Goal: Transaction & Acquisition: Purchase product/service

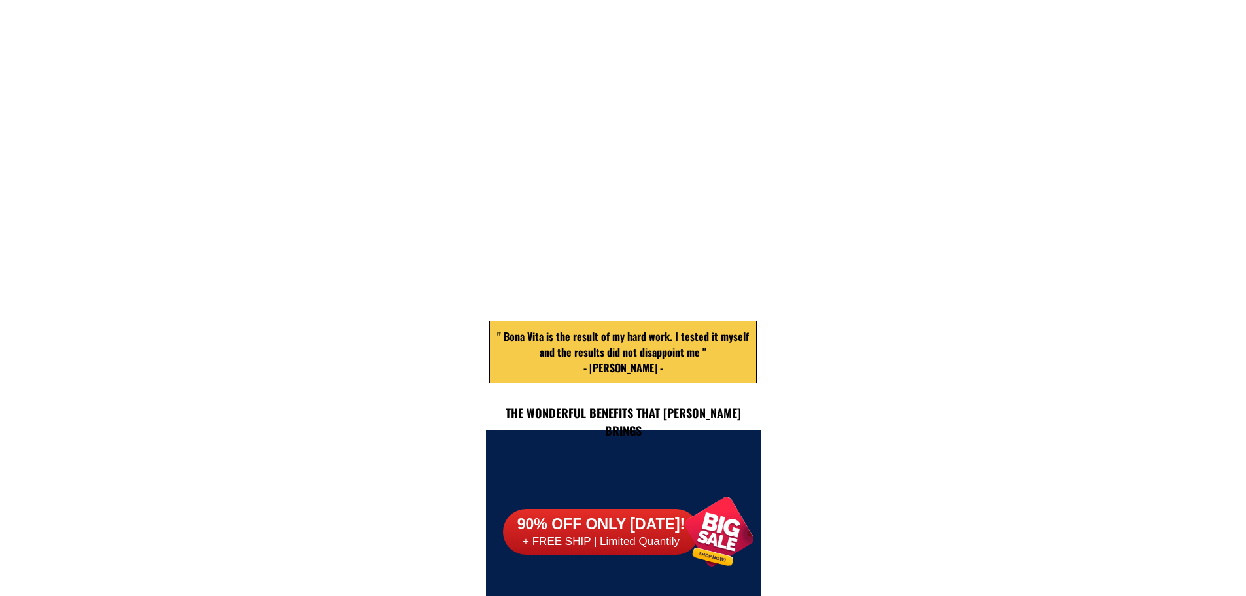
scroll to position [5724, 0]
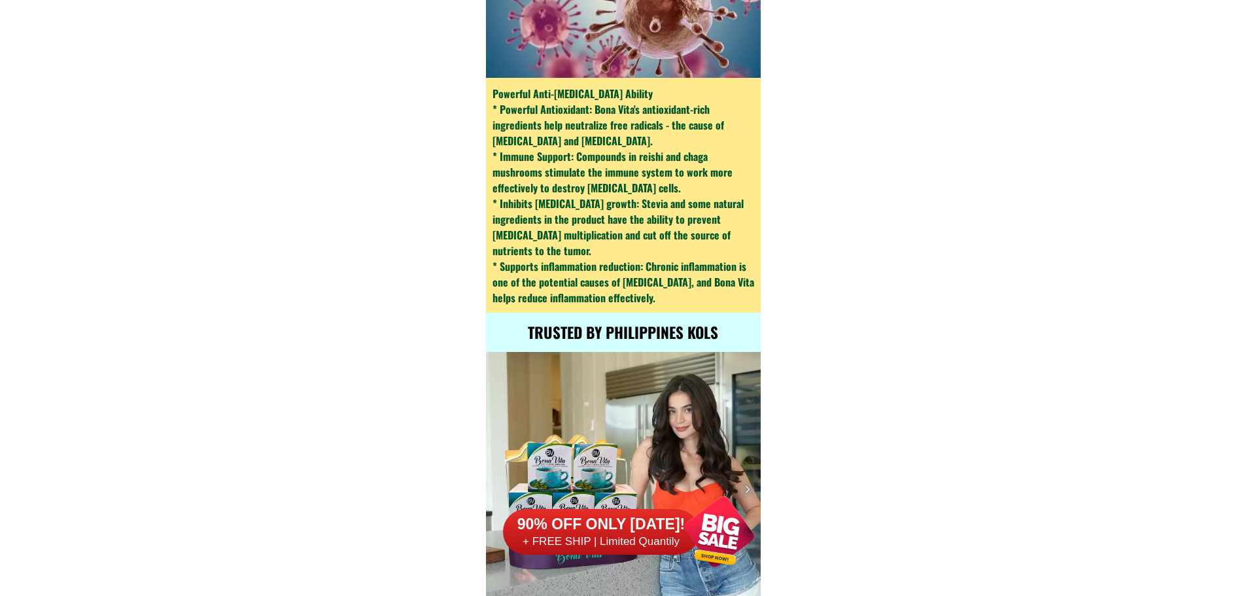
click at [661, 531] on h6 "90% OFF ONLY [DATE]!" at bounding box center [601, 525] width 196 height 20
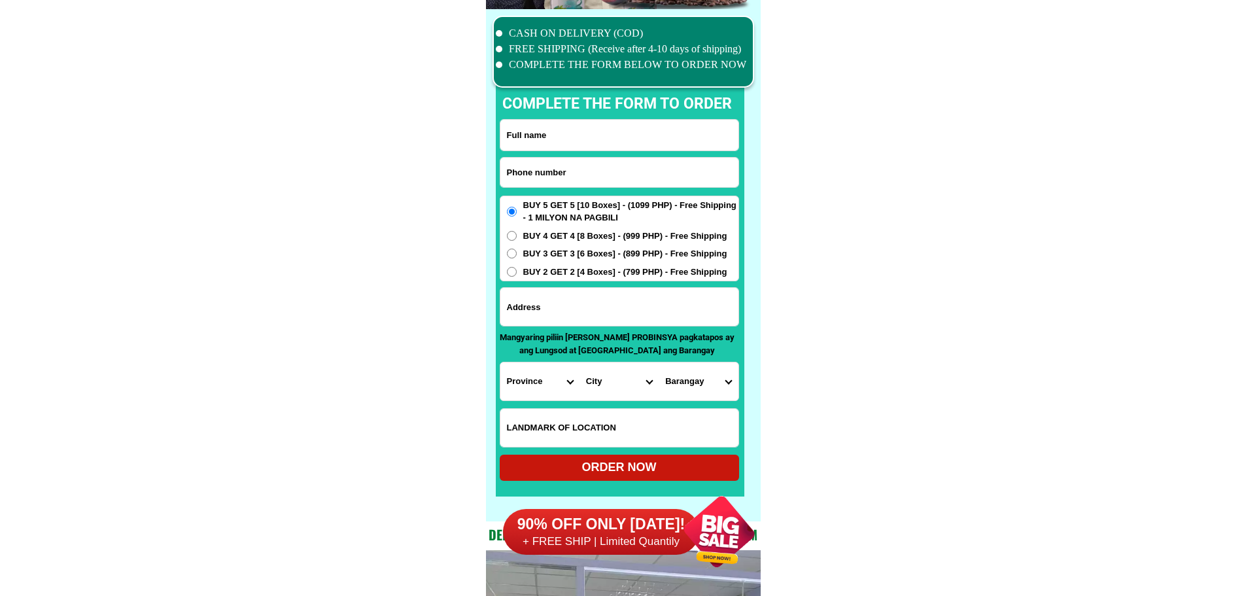
scroll to position [10171, 0]
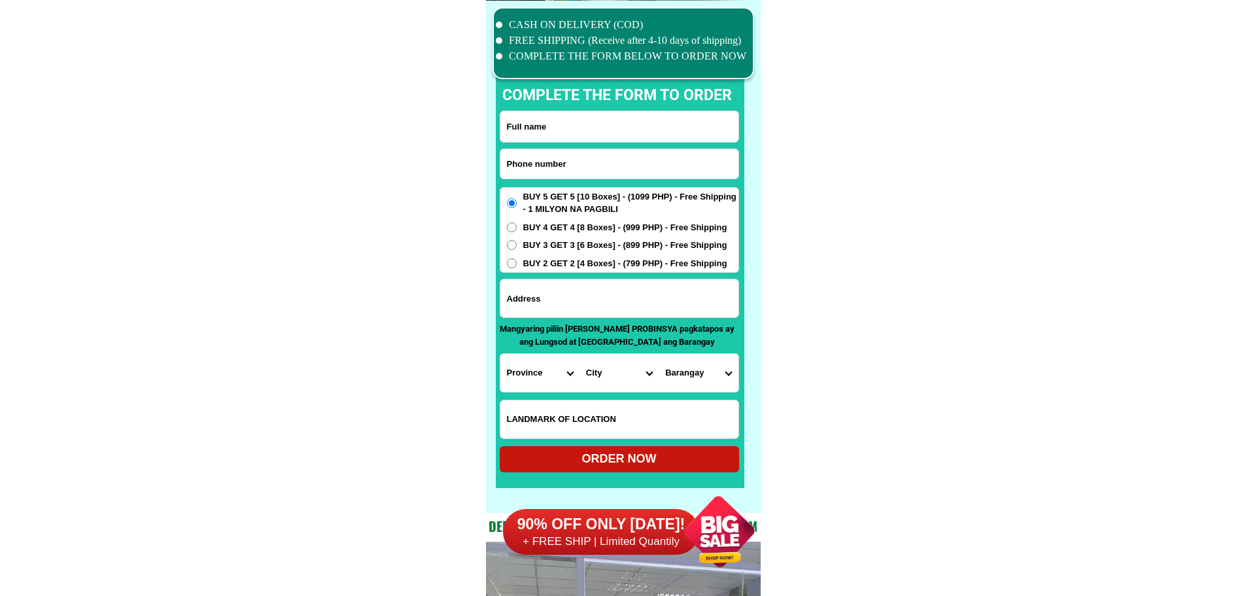
drag, startPoint x: 930, startPoint y: 464, endPoint x: 926, endPoint y: 455, distance: 10.2
click at [628, 171] on input "Input phone_number" at bounding box center [620, 163] width 238 height 29
paste input "09926574786"
type input "09926574786"
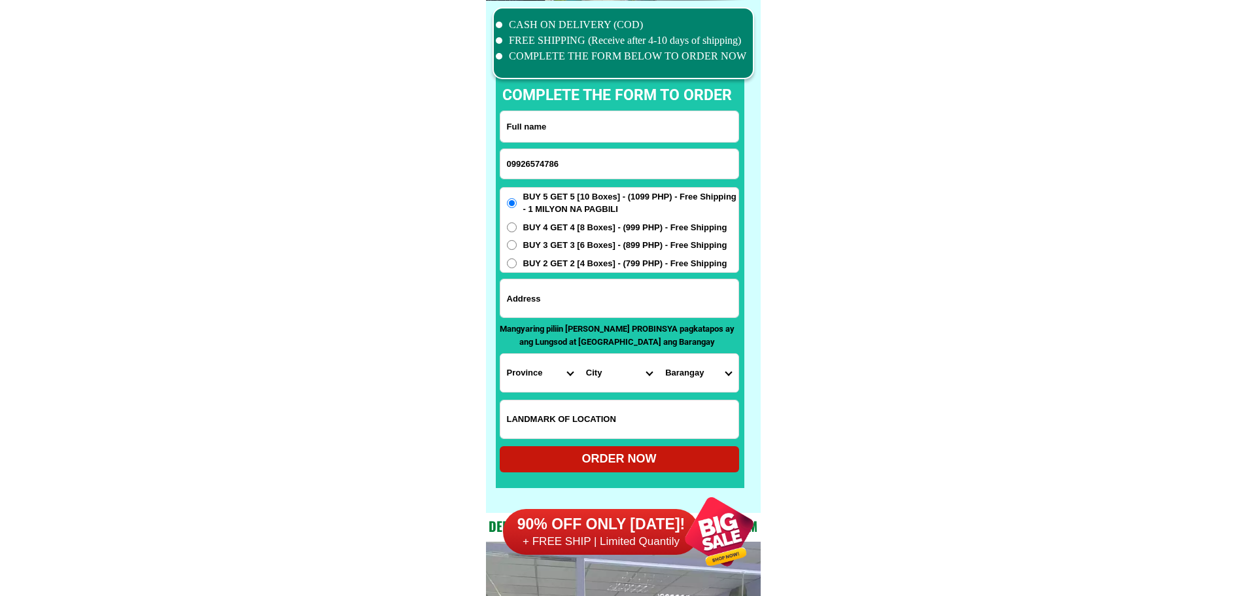
click at [585, 140] on input "Input full_name" at bounding box center [620, 126] width 238 height 31
click at [585, 127] on input "Input full_name" at bounding box center [620, 126] width 238 height 31
click at [573, 126] on input "Input full_name" at bounding box center [620, 126] width 238 height 31
click at [599, 125] on input "[PERSON_NAME]" at bounding box center [620, 126] width 238 height 31
type input "[PERSON_NAME]"
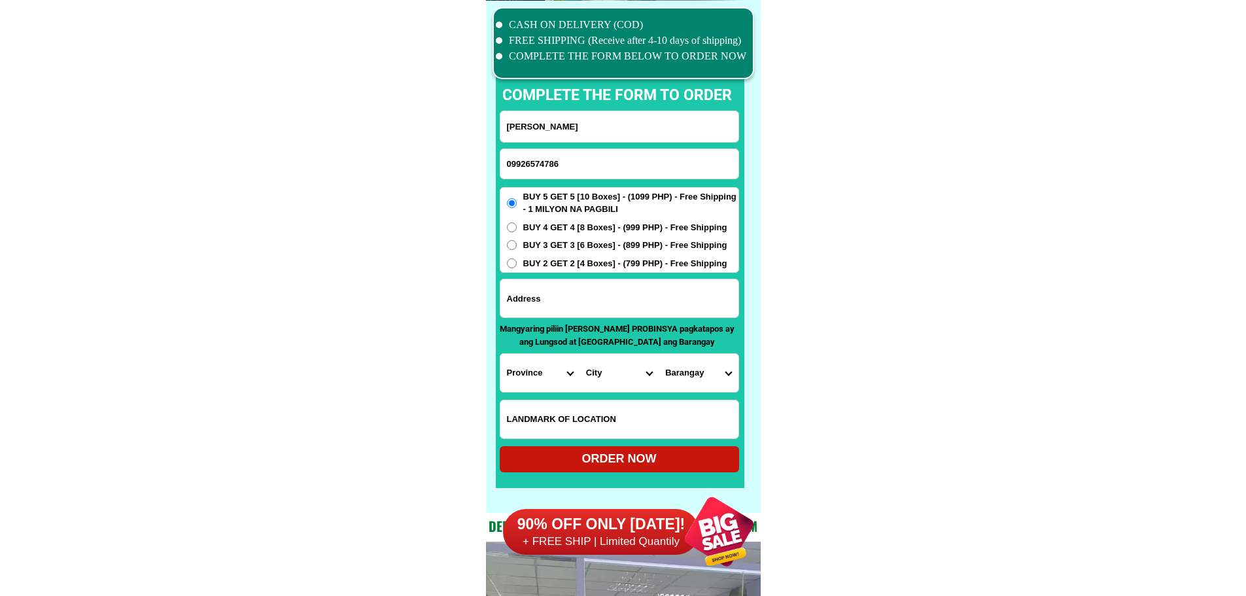
click at [601, 122] on input "[PERSON_NAME]" at bounding box center [620, 126] width 238 height 31
click at [540, 126] on input "[PERSON_NAME]" at bounding box center [620, 126] width 238 height 31
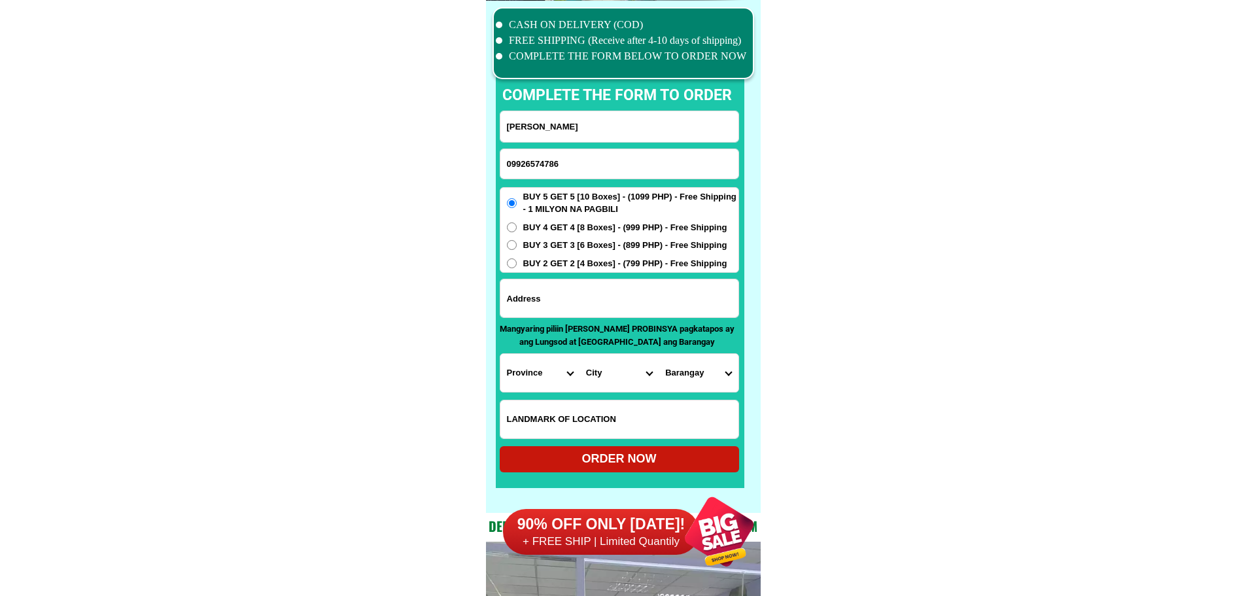
click at [532, 164] on input "09926574786" at bounding box center [620, 163] width 238 height 29
click at [561, 136] on input "[PERSON_NAME]" at bounding box center [620, 126] width 238 height 31
click at [561, 129] on input "[PERSON_NAME]" at bounding box center [620, 126] width 238 height 31
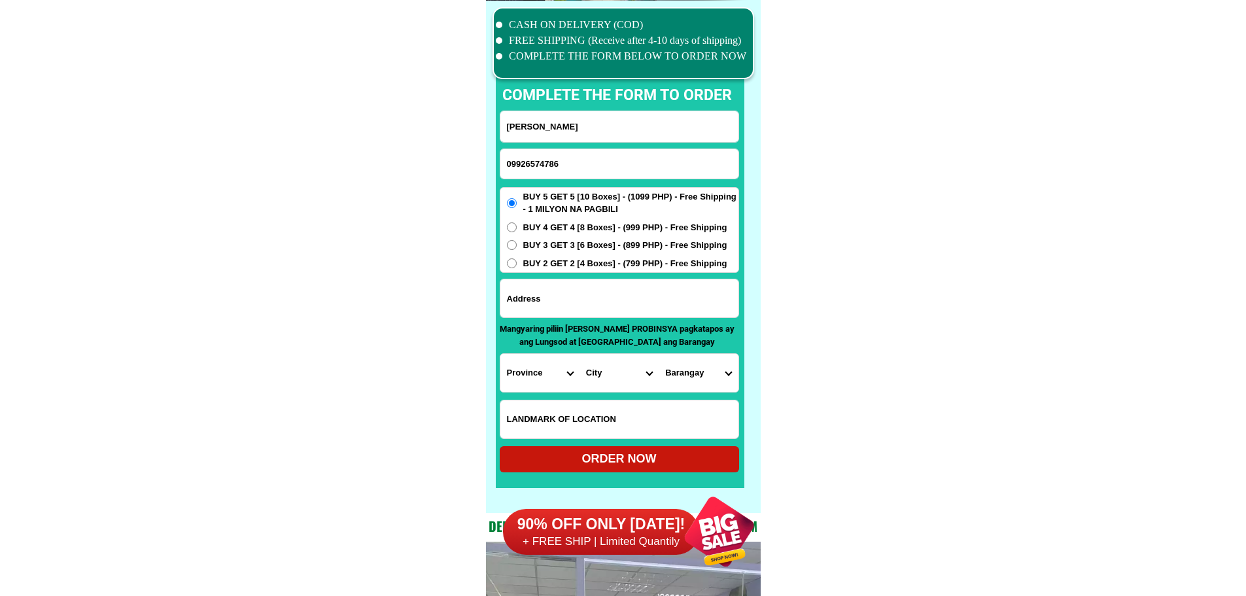
click at [581, 164] on input "09926574786" at bounding box center [620, 163] width 238 height 29
click at [600, 127] on input "[PERSON_NAME]" at bounding box center [620, 126] width 238 height 31
click at [615, 151] on input "09926574786" at bounding box center [620, 163] width 238 height 29
click at [604, 303] on input "Input address" at bounding box center [620, 298] width 238 height 38
paste input "[GEOGRAPHIC_DATA][PERSON_NAME] lubao [GEOGRAPHIC_DATA] [GEOGRAPHIC_DATA][PERSON…"
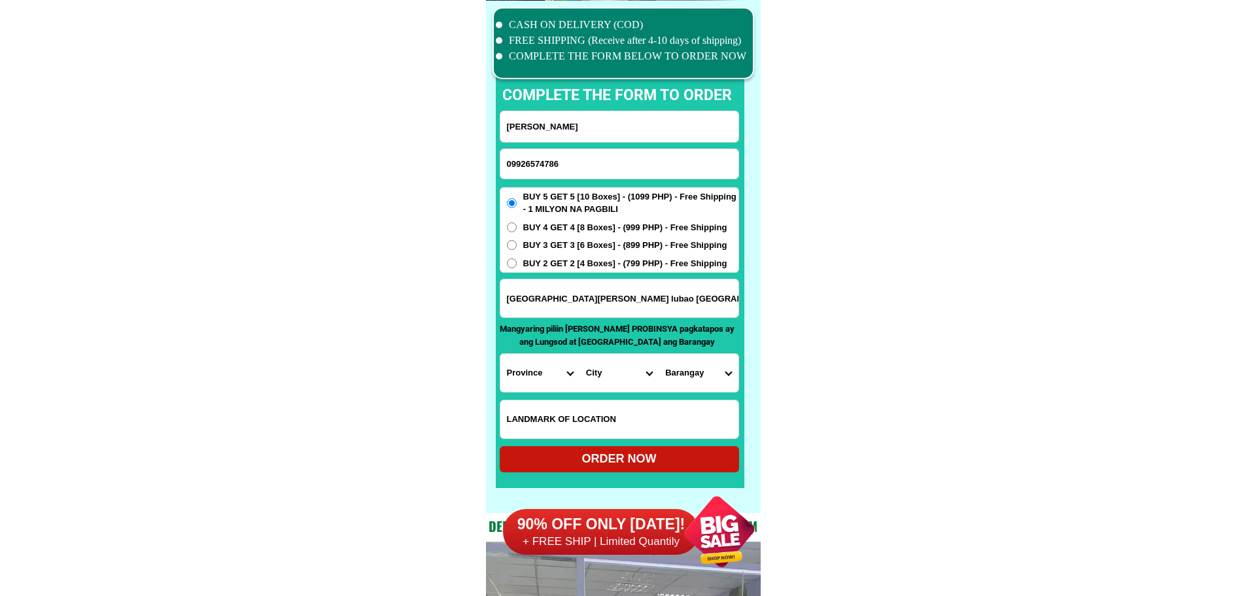
type input "[GEOGRAPHIC_DATA][PERSON_NAME] lubao [GEOGRAPHIC_DATA] [GEOGRAPHIC_DATA][PERSON…"
click at [542, 359] on select "Province [GEOGRAPHIC_DATA] [GEOGRAPHIC_DATA] [GEOGRAPHIC_DATA] [GEOGRAPHIC_DATA…" at bounding box center [540, 373] width 79 height 38
select select "63_779"
click at [622, 375] on select "City [GEOGRAPHIC_DATA]-city [GEOGRAPHIC_DATA] Arayat Bacolor [GEOGRAPHIC_DATA] …" at bounding box center [619, 373] width 79 height 38
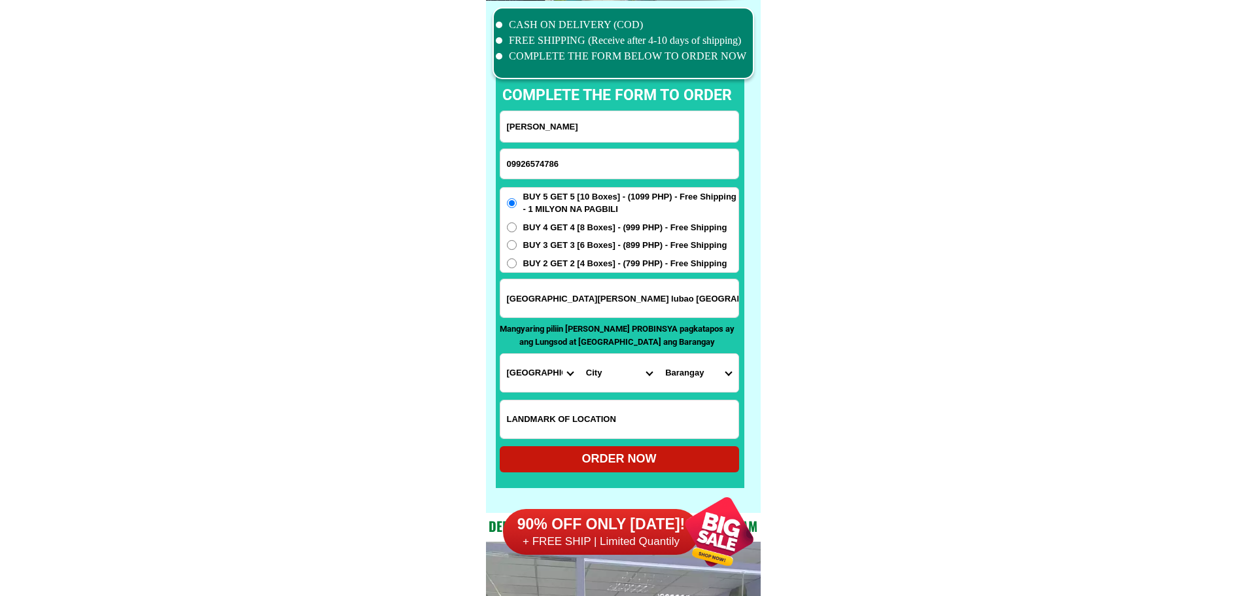
select select "63_779326"
click at [697, 384] on select "Barangay Balantacan Bancal pugad Bancal sinubli Baruya ([GEOGRAPHIC_DATA][PERSO…" at bounding box center [698, 373] width 79 height 38
select select "63_77932683977"
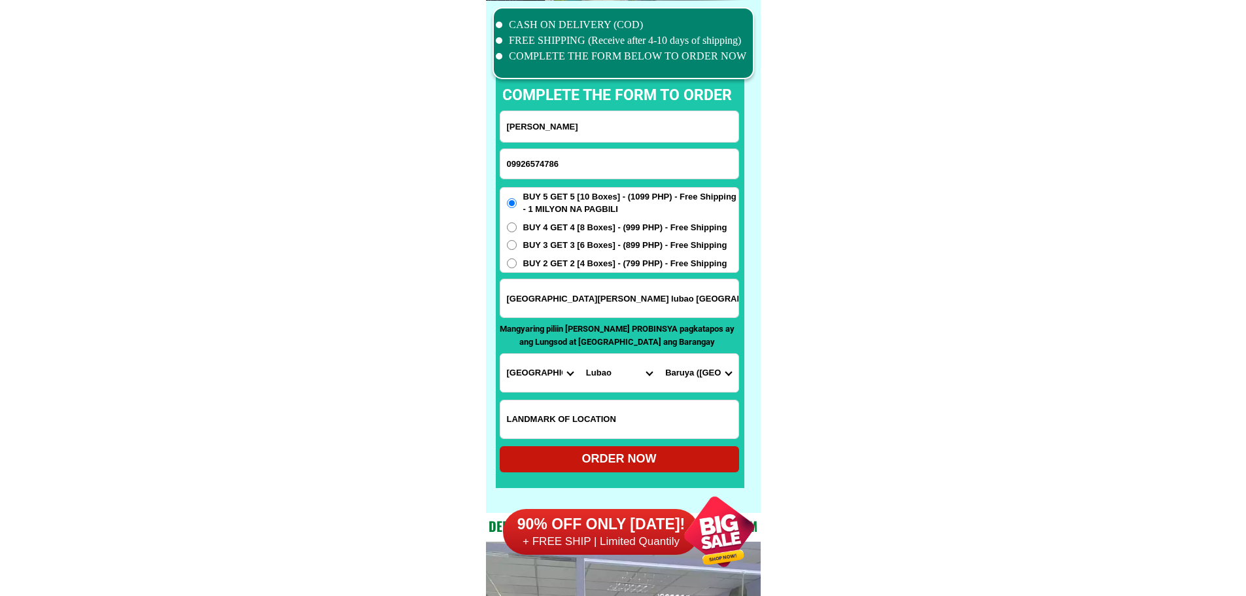
click at [662, 451] on div "ORDER NOW" at bounding box center [619, 459] width 239 height 26
type input "09926574786"
type input "[GEOGRAPHIC_DATA][PERSON_NAME] lubao [GEOGRAPHIC_DATA] [GEOGRAPHIC_DATA][PERSON…"
radio input "true"
click at [575, 176] on input "Input phone_number" at bounding box center [620, 163] width 238 height 29
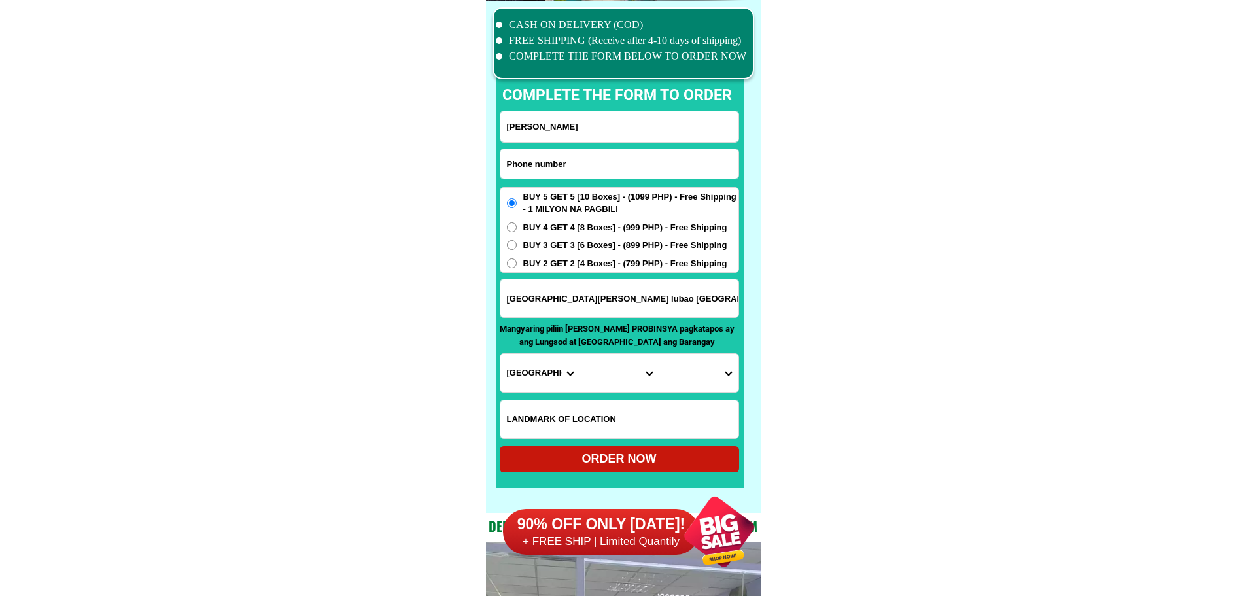
paste input "O9212826122"
click at [580, 158] on input "O9212826122" at bounding box center [620, 163] width 238 height 29
click at [508, 163] on input "O9212826122" at bounding box center [620, 163] width 238 height 29
click at [512, 163] on input "O9212826122" at bounding box center [620, 163] width 238 height 29
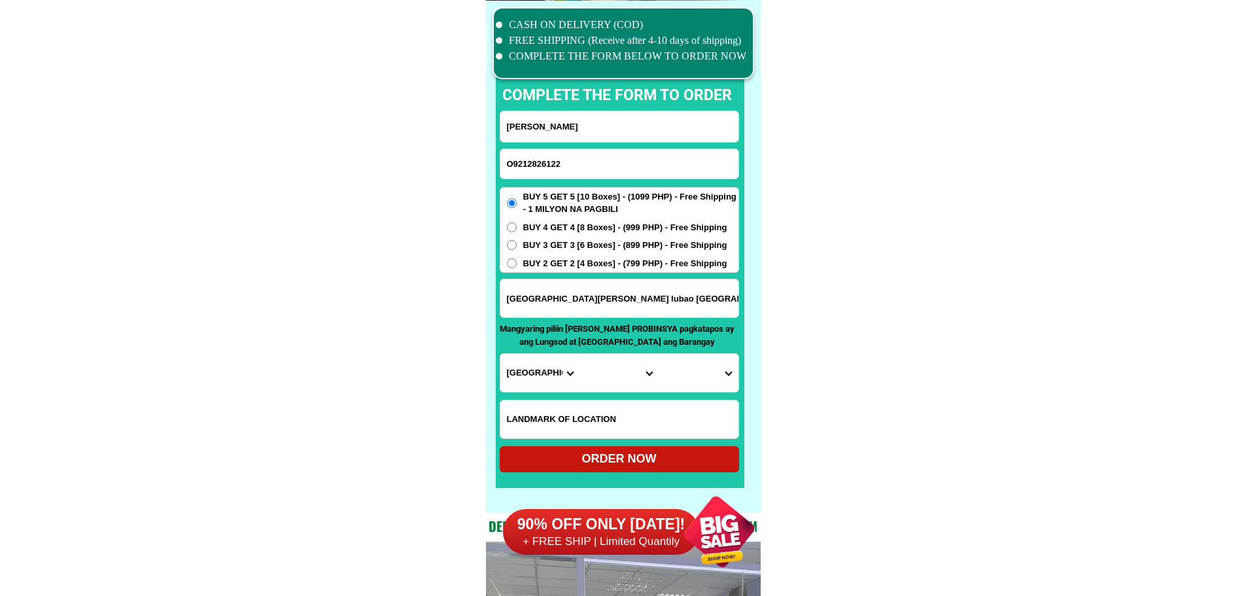
drag, startPoint x: 512, startPoint y: 163, endPoint x: 503, endPoint y: 164, distance: 8.6
click at [503, 164] on input "O9212826122" at bounding box center [620, 163] width 238 height 29
type input "09212826122"
click at [580, 126] on input "Input full_name" at bounding box center [620, 126] width 238 height 31
paste input "[PERSON_NAME]"
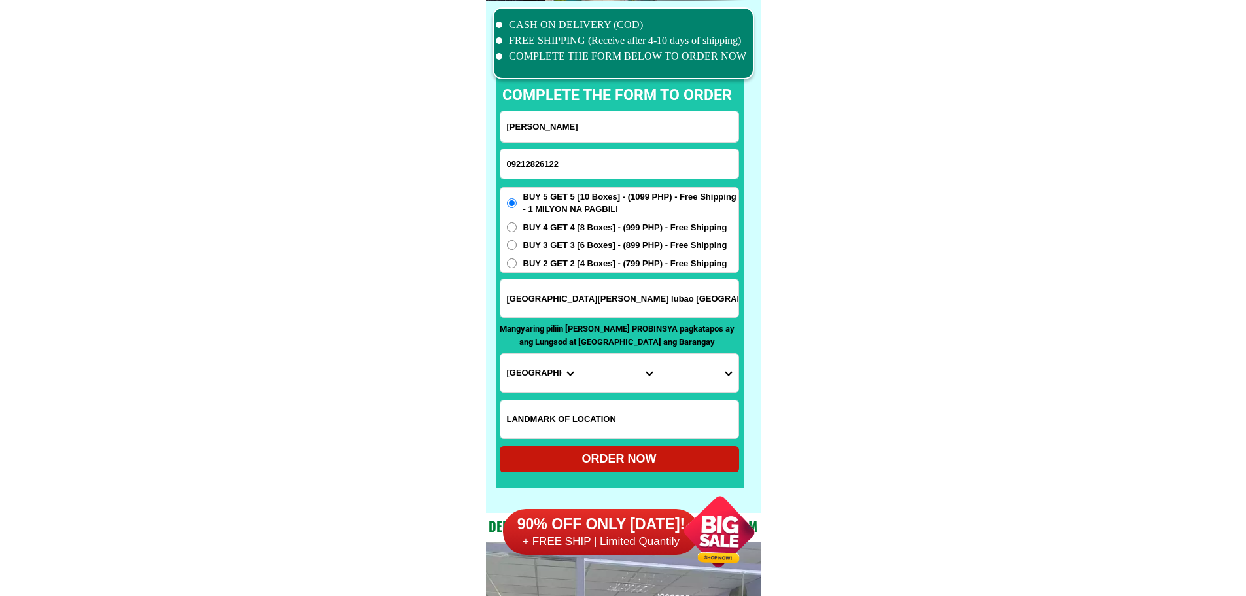
type input "[PERSON_NAME]"
click at [548, 303] on input "[GEOGRAPHIC_DATA][PERSON_NAME] lubao [GEOGRAPHIC_DATA] [GEOGRAPHIC_DATA][PERSON…" at bounding box center [620, 298] width 238 height 38
paste input "Alpaco, [GEOGRAPHIC_DATA], [GEOGRAPHIC_DATA] Near [GEOGRAPHIC_DATA]"
click at [571, 301] on input "Alpaco, [GEOGRAPHIC_DATA], [GEOGRAPHIC_DATA] Near [GEOGRAPHIC_DATA]" at bounding box center [620, 298] width 238 height 38
type input "Alpaco, [GEOGRAPHIC_DATA], [GEOGRAPHIC_DATA] Near [GEOGRAPHIC_DATA]"
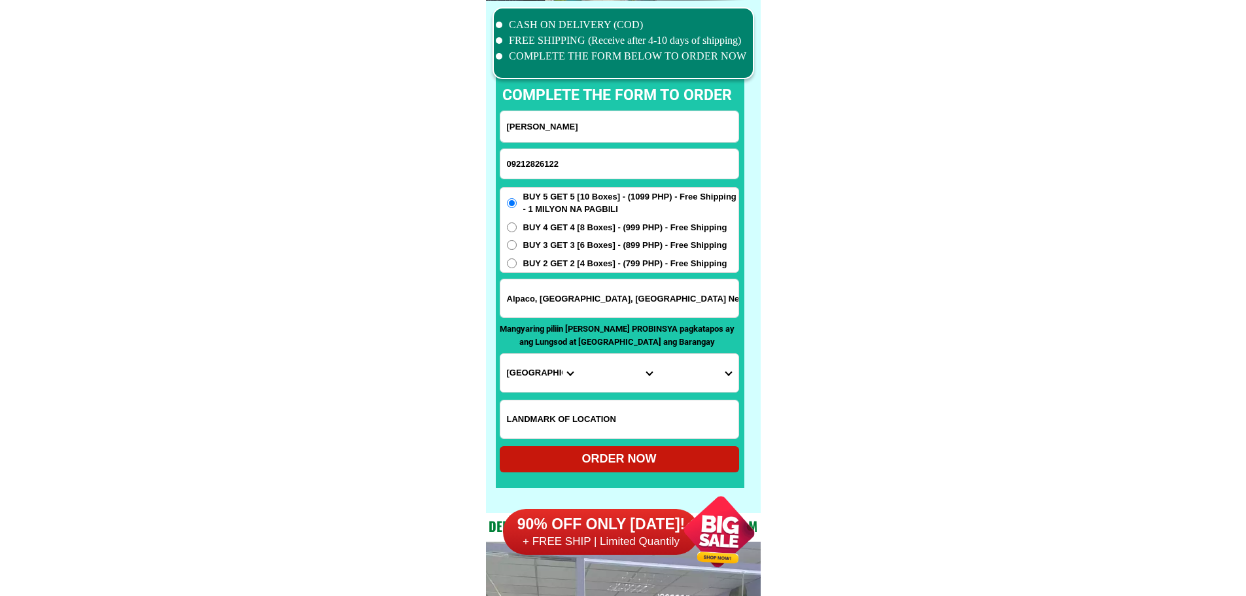
drag, startPoint x: 875, startPoint y: 334, endPoint x: 736, endPoint y: 362, distance: 141.7
click at [531, 381] on select "Province [GEOGRAPHIC_DATA] [GEOGRAPHIC_DATA] [GEOGRAPHIC_DATA] [GEOGRAPHIC_DATA…" at bounding box center [540, 373] width 79 height 38
click at [541, 378] on select "Province [GEOGRAPHIC_DATA] [GEOGRAPHIC_DATA] [GEOGRAPHIC_DATA] [GEOGRAPHIC_DATA…" at bounding box center [540, 373] width 79 height 38
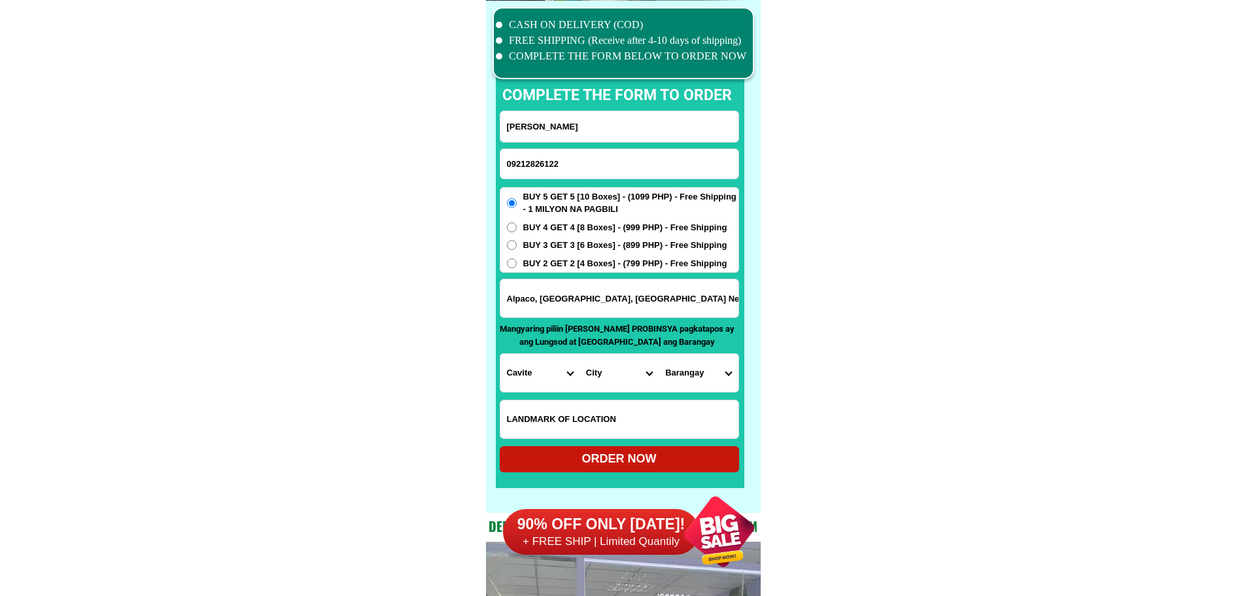
select select "63_8"
click at [606, 371] on select "City Alcoy [GEOGRAPHIC_DATA] [GEOGRAPHIC_DATA] [GEOGRAPHIC_DATA] [GEOGRAPHIC_DA…" at bounding box center [619, 373] width 79 height 38
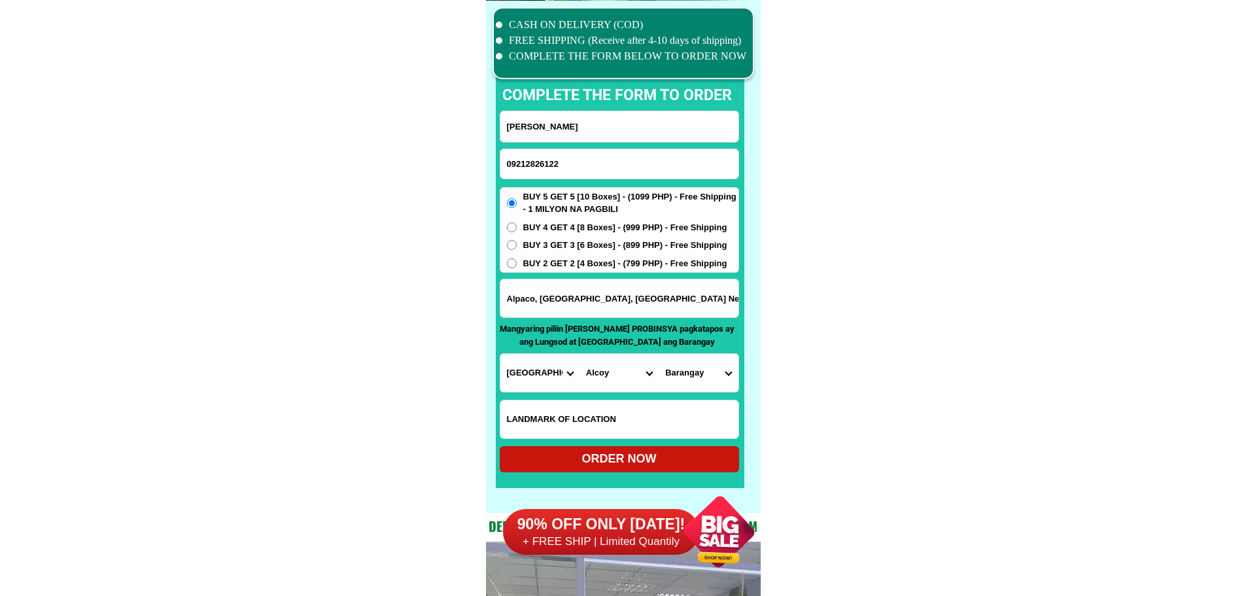
click at [608, 371] on select "City Alcoy [GEOGRAPHIC_DATA] [GEOGRAPHIC_DATA] [GEOGRAPHIC_DATA] [GEOGRAPHIC_DA…" at bounding box center [619, 373] width 79 height 38
select select "63_85959"
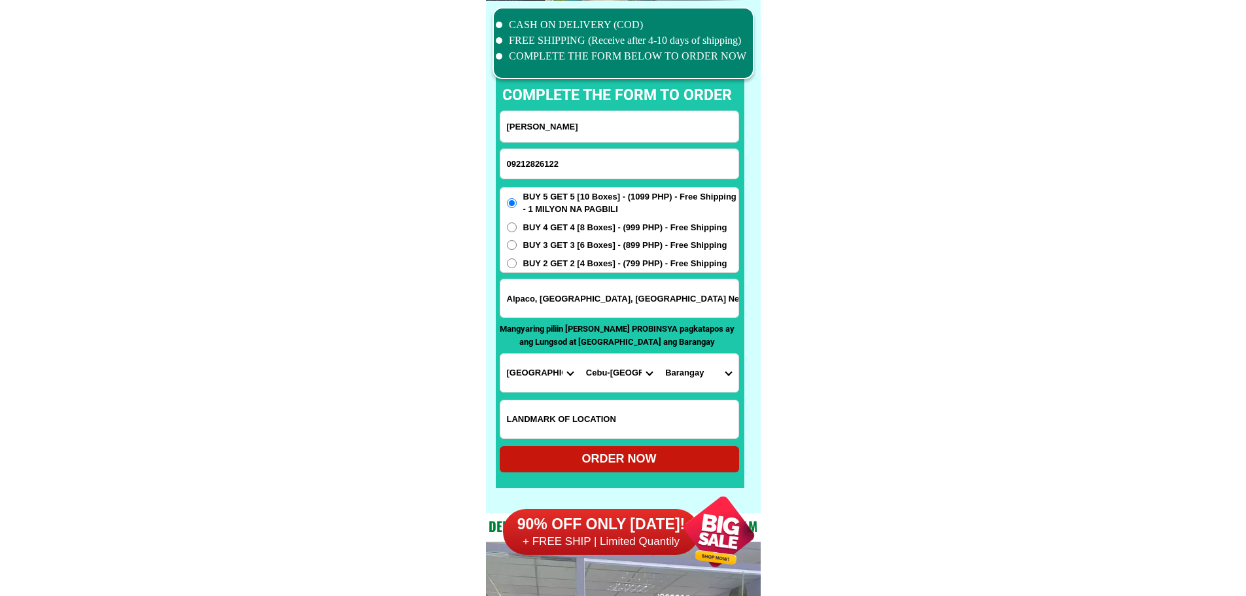
click at [580, 354] on select "City Alcoy [GEOGRAPHIC_DATA] [GEOGRAPHIC_DATA] [GEOGRAPHIC_DATA] [GEOGRAPHIC_DA…" at bounding box center [619, 373] width 79 height 38
click at [705, 374] on select "[GEOGRAPHIC_DATA] [GEOGRAPHIC_DATA] [GEOGRAPHIC_DATA] [GEOGRAPHIC_DATA]-an [GEO…" at bounding box center [698, 373] width 79 height 38
select select "63_85959852"
click at [639, 462] on div "ORDER NOW" at bounding box center [619, 459] width 239 height 18
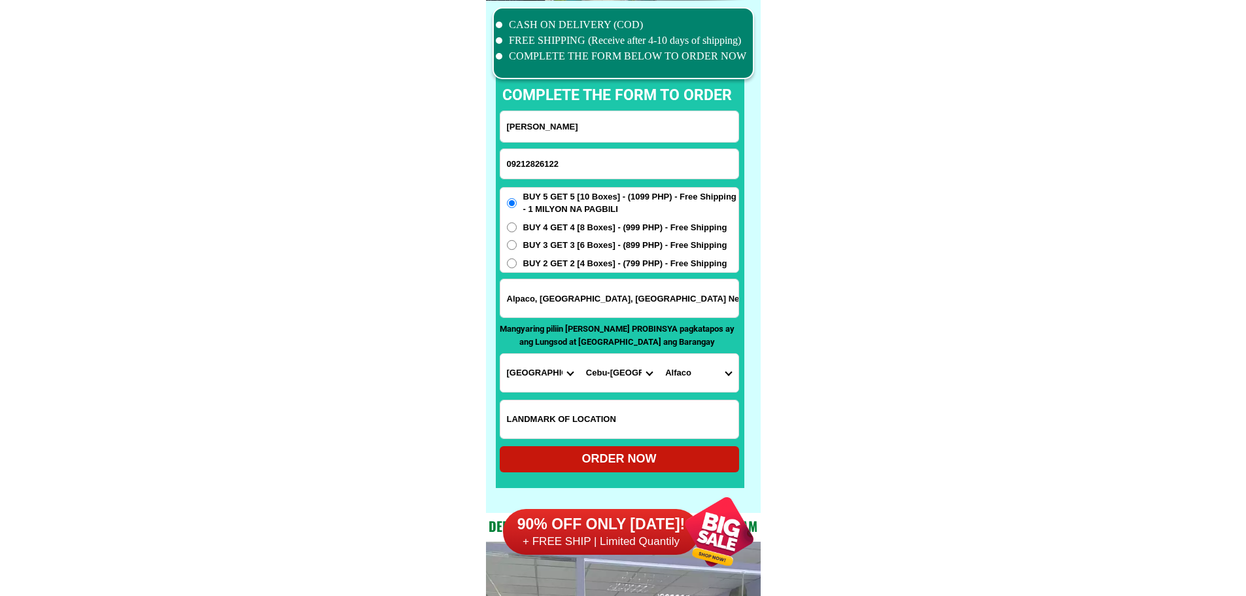
type input "Alpaco, [GEOGRAPHIC_DATA], [GEOGRAPHIC_DATA] Near [GEOGRAPHIC_DATA]"
radio input "true"
click at [541, 160] on input "09212826122" at bounding box center [620, 163] width 238 height 29
paste input "09357486250"
type input "09357486250"
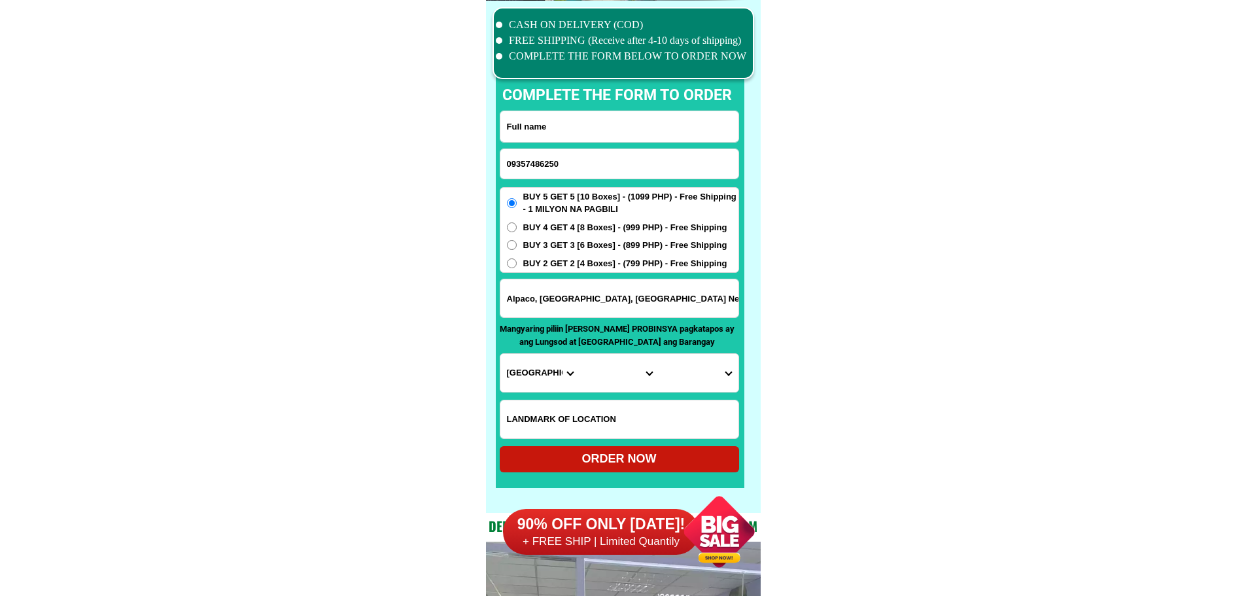
click at [536, 131] on input "Input full_name" at bounding box center [620, 126] width 238 height 31
paste input "Salome Cork"
type input "Salome Cork"
click at [577, 264] on span "BUY 2 GET 2 [4 Boxes] - (799 PHP) - Free Shipping" at bounding box center [625, 263] width 204 height 13
click at [517, 264] on input "BUY 2 GET 2 [4 Boxes] - (799 PHP) - Free Shipping" at bounding box center [512, 263] width 10 height 10
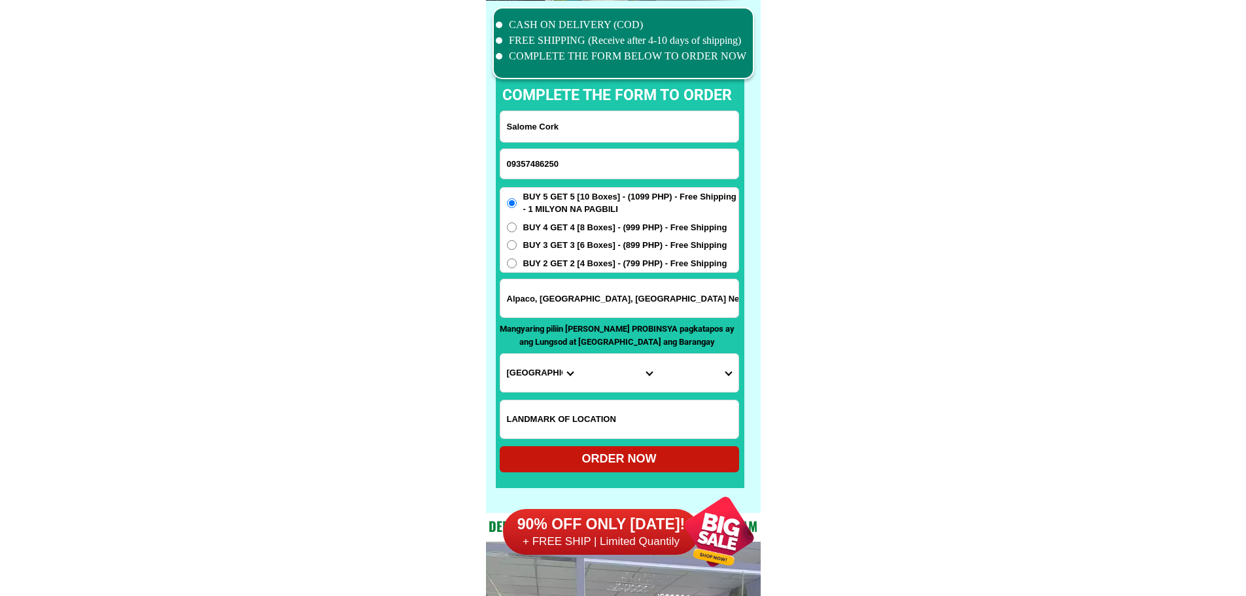
radio input "true"
click at [617, 302] on input "Alpaco, [GEOGRAPHIC_DATA], [GEOGRAPHIC_DATA] Near [GEOGRAPHIC_DATA]" at bounding box center [620, 298] width 238 height 38
paste input "purok1 Sumpong [GEOGRAPHIC_DATA] Bukidnon Front of [GEOGRAPHIC_DATA]"
type input "purok1 Sumpong [GEOGRAPHIC_DATA] Bukidnon Front of [GEOGRAPHIC_DATA]"
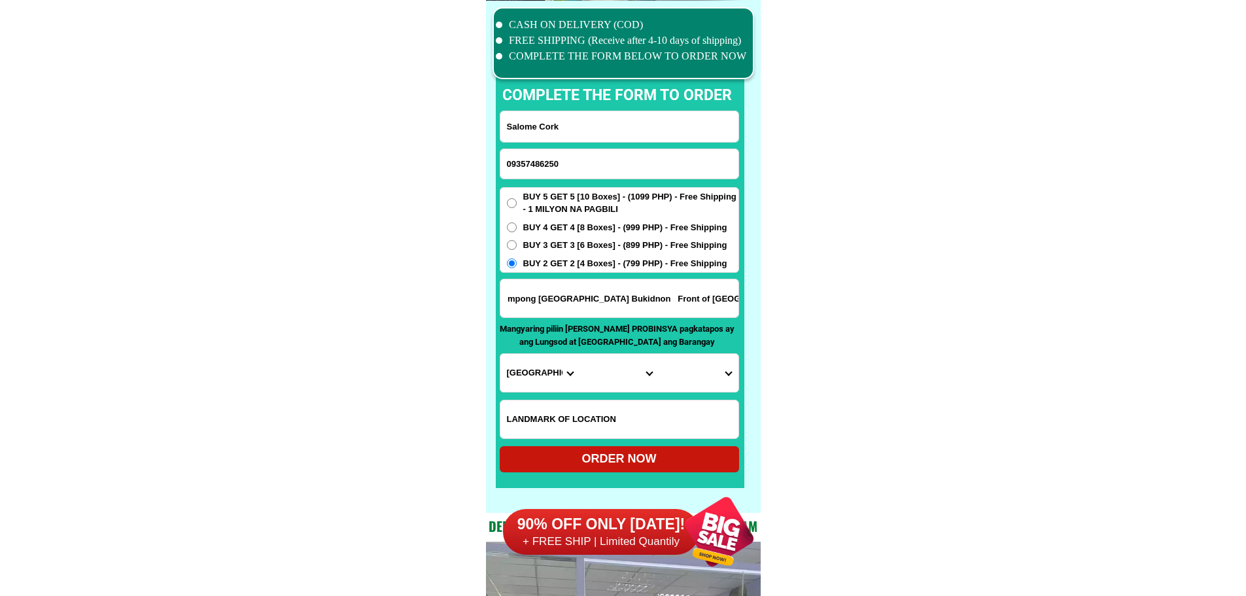
click at [518, 373] on select "Province [GEOGRAPHIC_DATA] [GEOGRAPHIC_DATA] [GEOGRAPHIC_DATA] [GEOGRAPHIC_DATA…" at bounding box center [540, 373] width 79 height 38
select select "63_623"
click at [501, 354] on select "Province [GEOGRAPHIC_DATA] [GEOGRAPHIC_DATA] [GEOGRAPHIC_DATA] [GEOGRAPHIC_DATA…" at bounding box center [540, 373] width 79 height 38
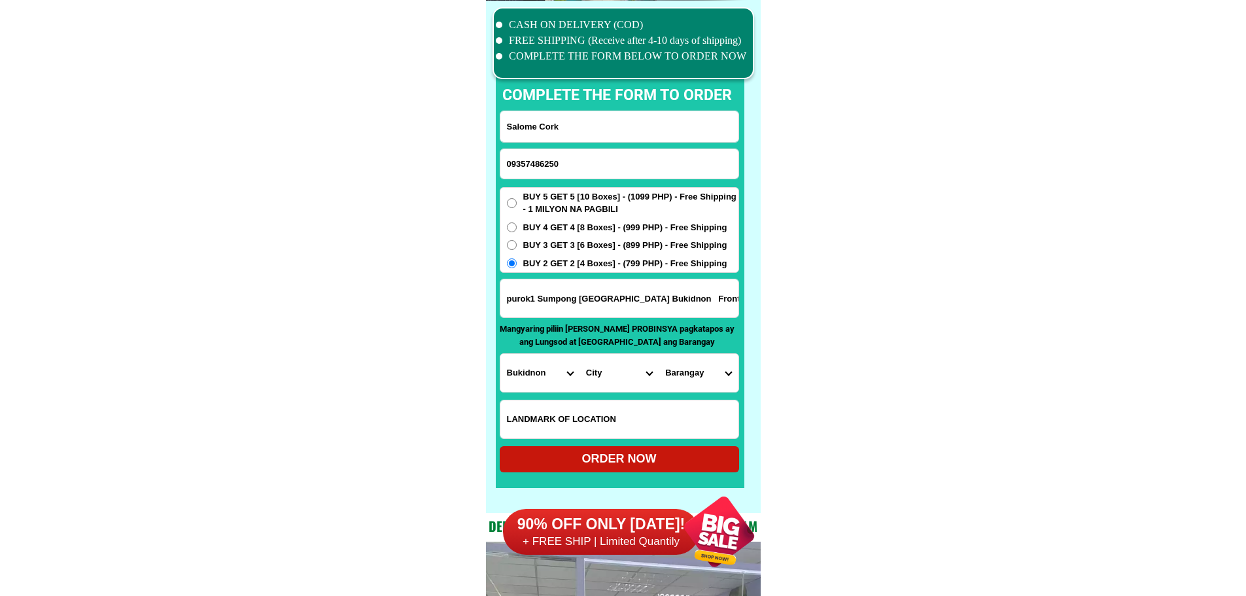
click at [616, 378] on select "City [GEOGRAPHIC_DATA]-[GEOGRAPHIC_DATA]-[GEOGRAPHIC_DATA]-[GEOGRAPHIC_DATA][PE…" at bounding box center [619, 373] width 79 height 38
select select "63_6233294"
click at [698, 372] on select "Barangay Aglayan Apo macote Bangcud Barangay 1 (pob.) Barangay 10 (pob.) Barang…" at bounding box center [698, 373] width 79 height 38
select select "63_62332946523"
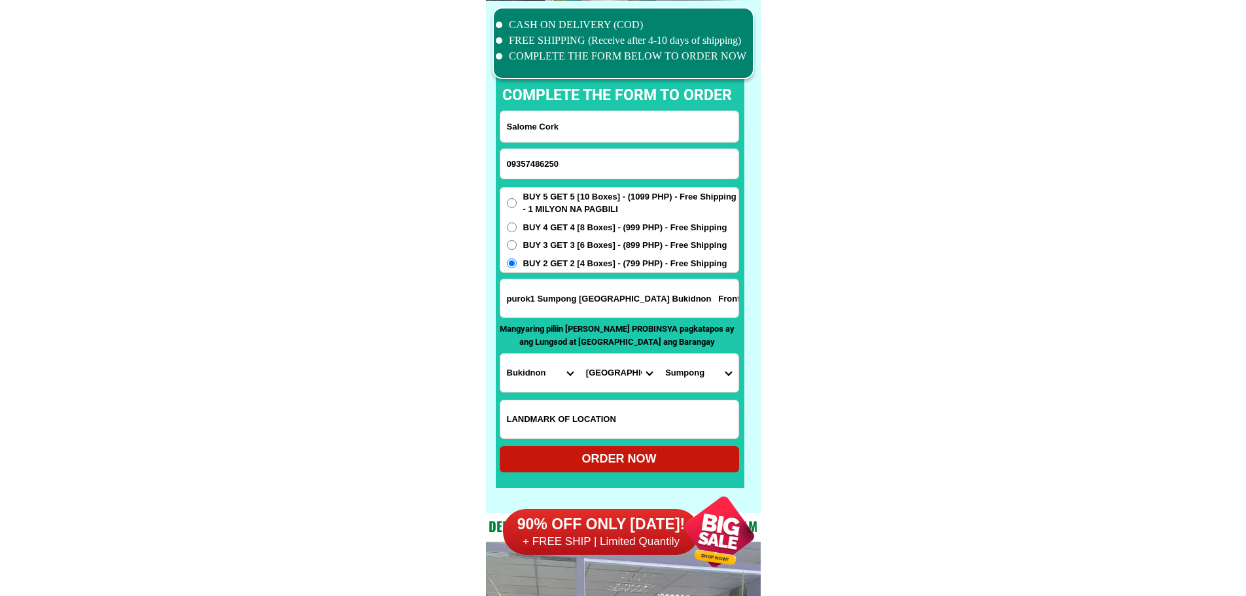
drag, startPoint x: 921, startPoint y: 416, endPoint x: 862, endPoint y: 427, distance: 60.6
click at [610, 465] on div "ORDER NOW" at bounding box center [619, 459] width 239 height 18
radio input "true"
